Goal: Information Seeking & Learning: Check status

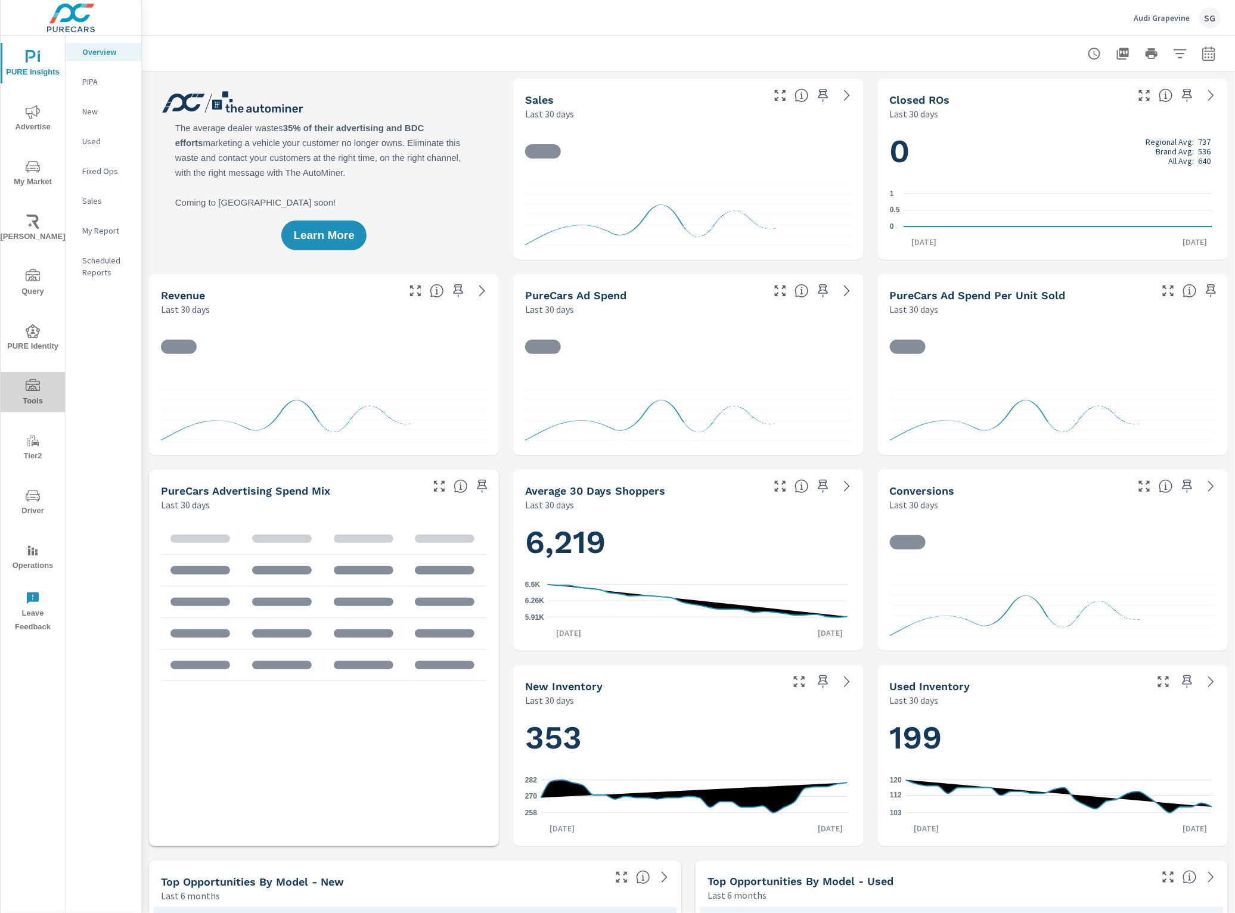
click at [26, 382] on icon "nav menu" at bounding box center [33, 385] width 14 height 12
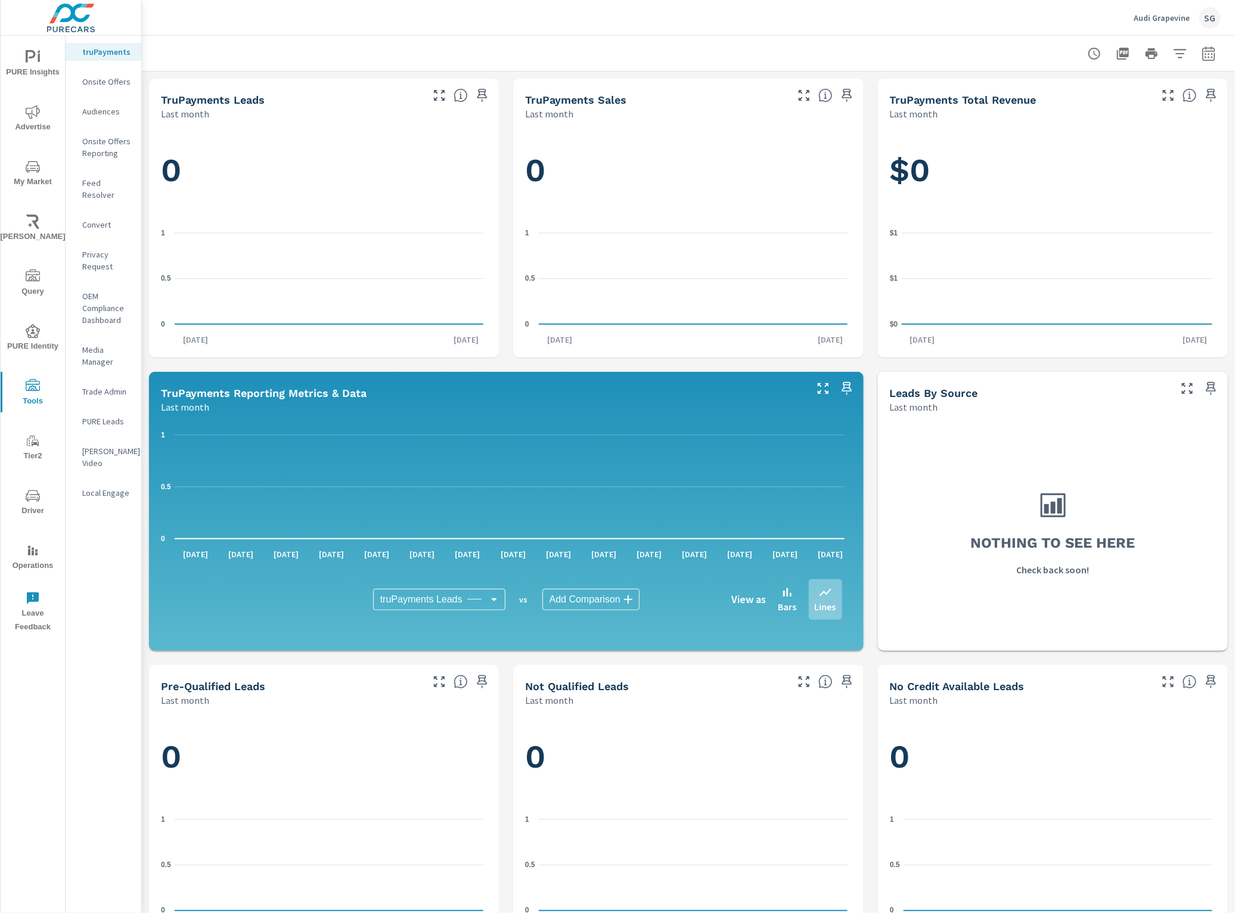
click at [109, 185] on p "Feed Resolver" at bounding box center [106, 189] width 49 height 24
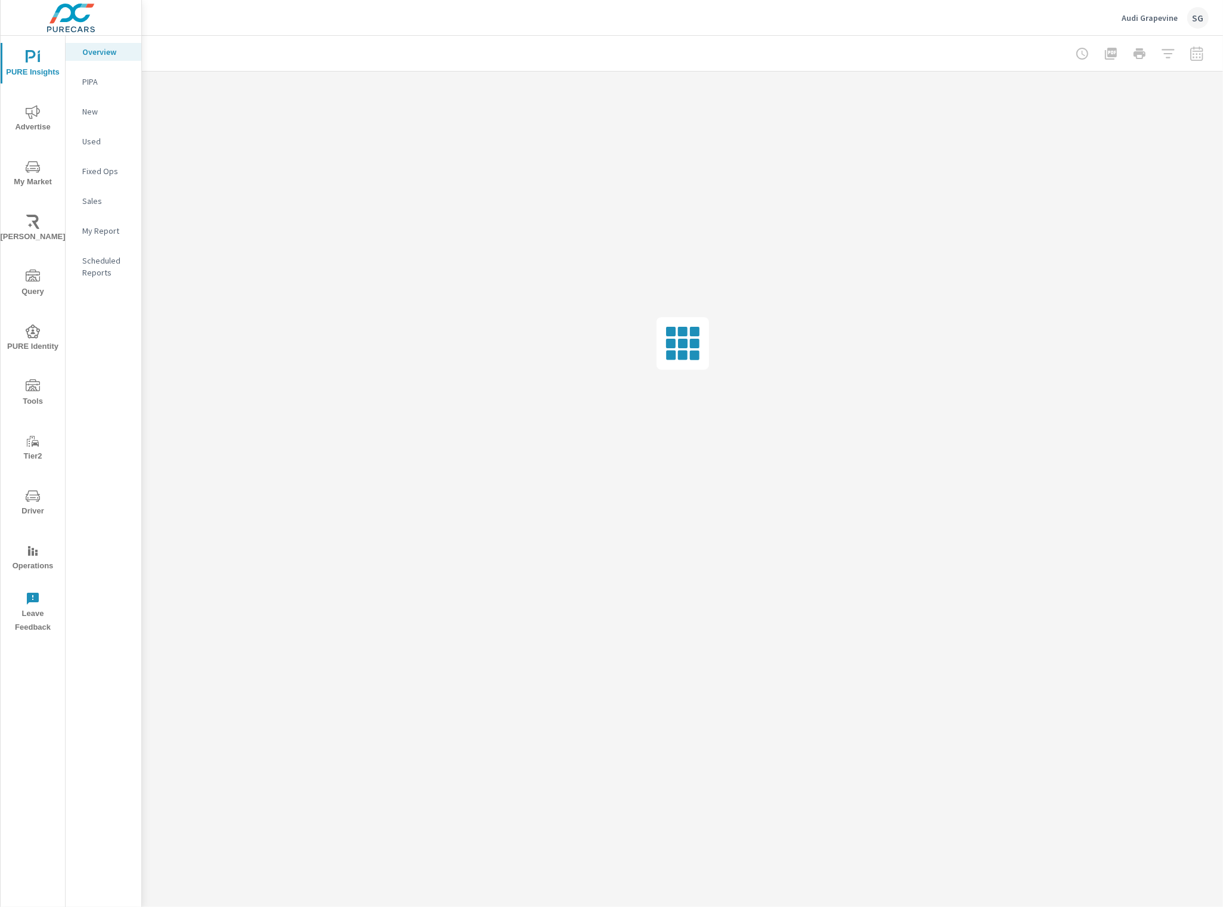
drag, startPoint x: 39, startPoint y: 492, endPoint x: 33, endPoint y: 485, distance: 9.3
click at [38, 492] on icon "nav menu" at bounding box center [33, 496] width 14 height 14
click at [24, 379] on span "Tools" at bounding box center [32, 393] width 57 height 29
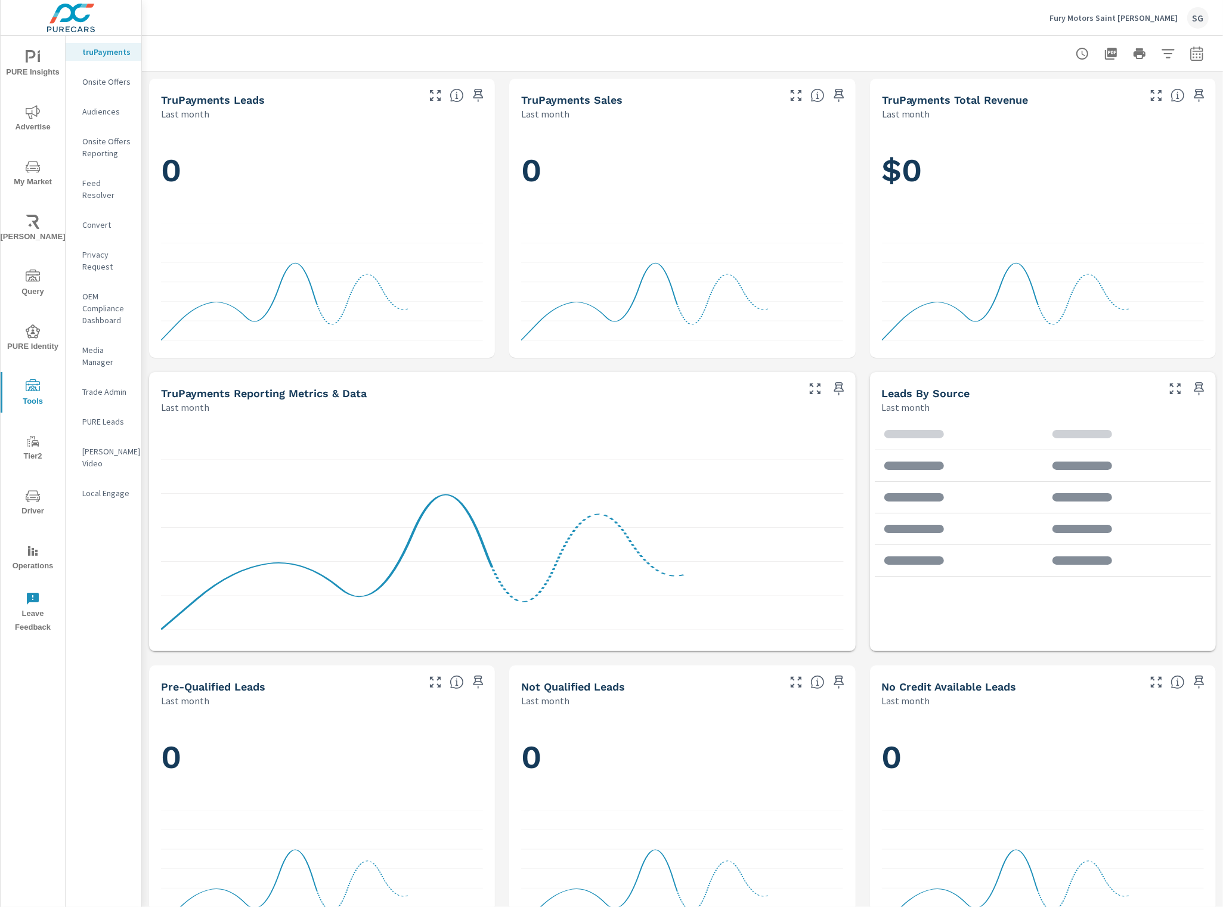
click at [108, 176] on div "Feed Resolver" at bounding box center [104, 189] width 76 height 30
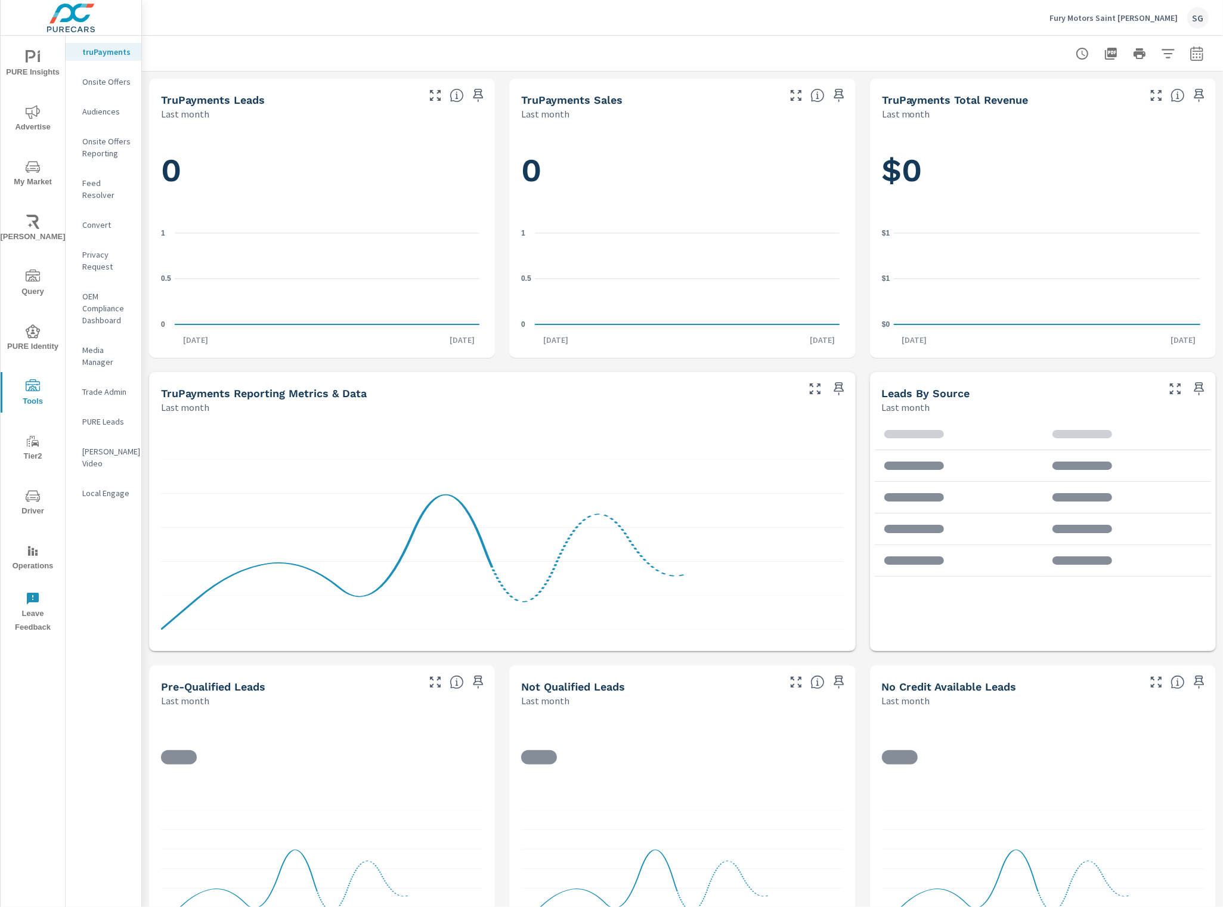
drag, startPoint x: 114, startPoint y: 193, endPoint x: 114, endPoint y: 183, distance: 9.5
click at [114, 190] on nav "truPayments Onsite Offers Audiences Onsite Offers Reporting Feed Resolver Conve…" at bounding box center [104, 277] width 76 height 483
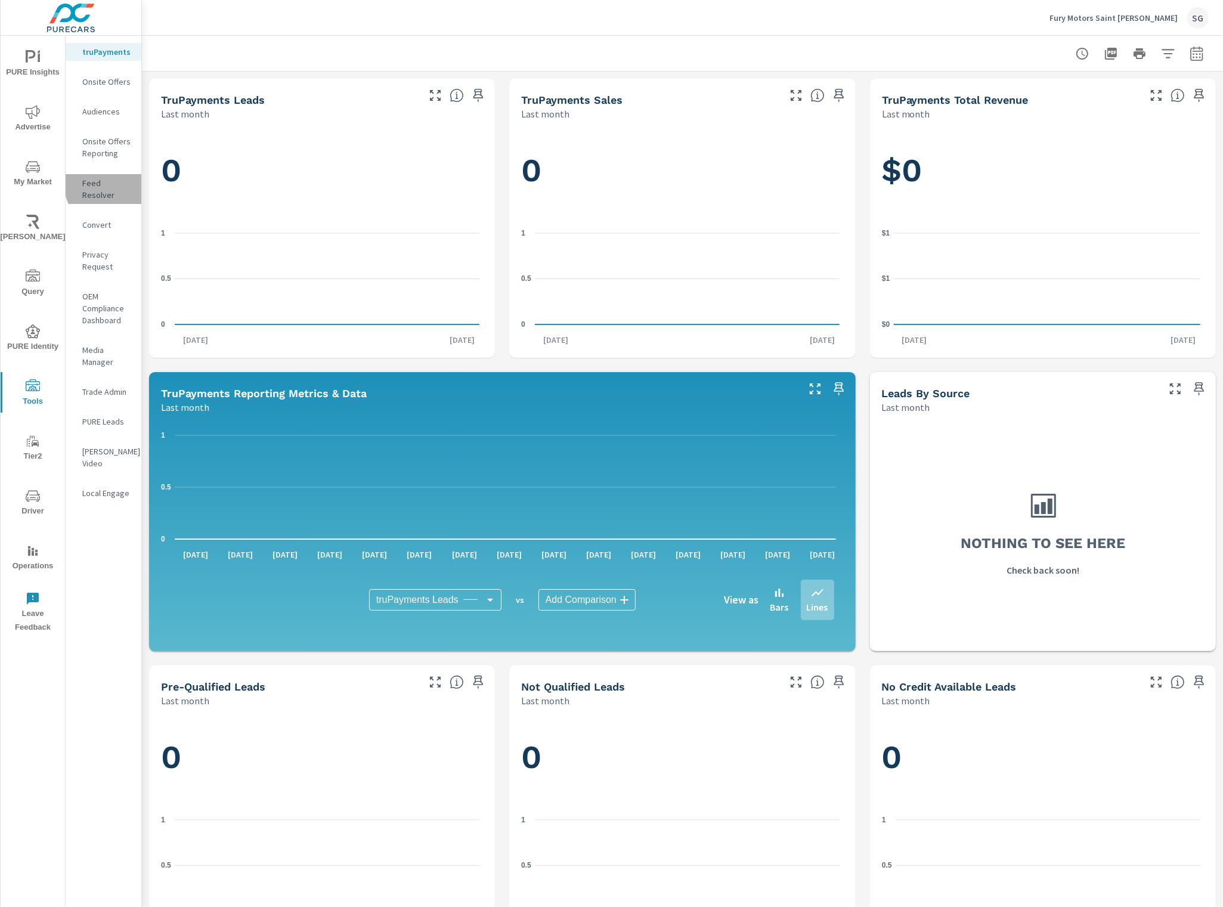
click at [115, 182] on p "Feed Resolver" at bounding box center [106, 189] width 49 height 24
